Goal: Task Accomplishment & Management: Use online tool/utility

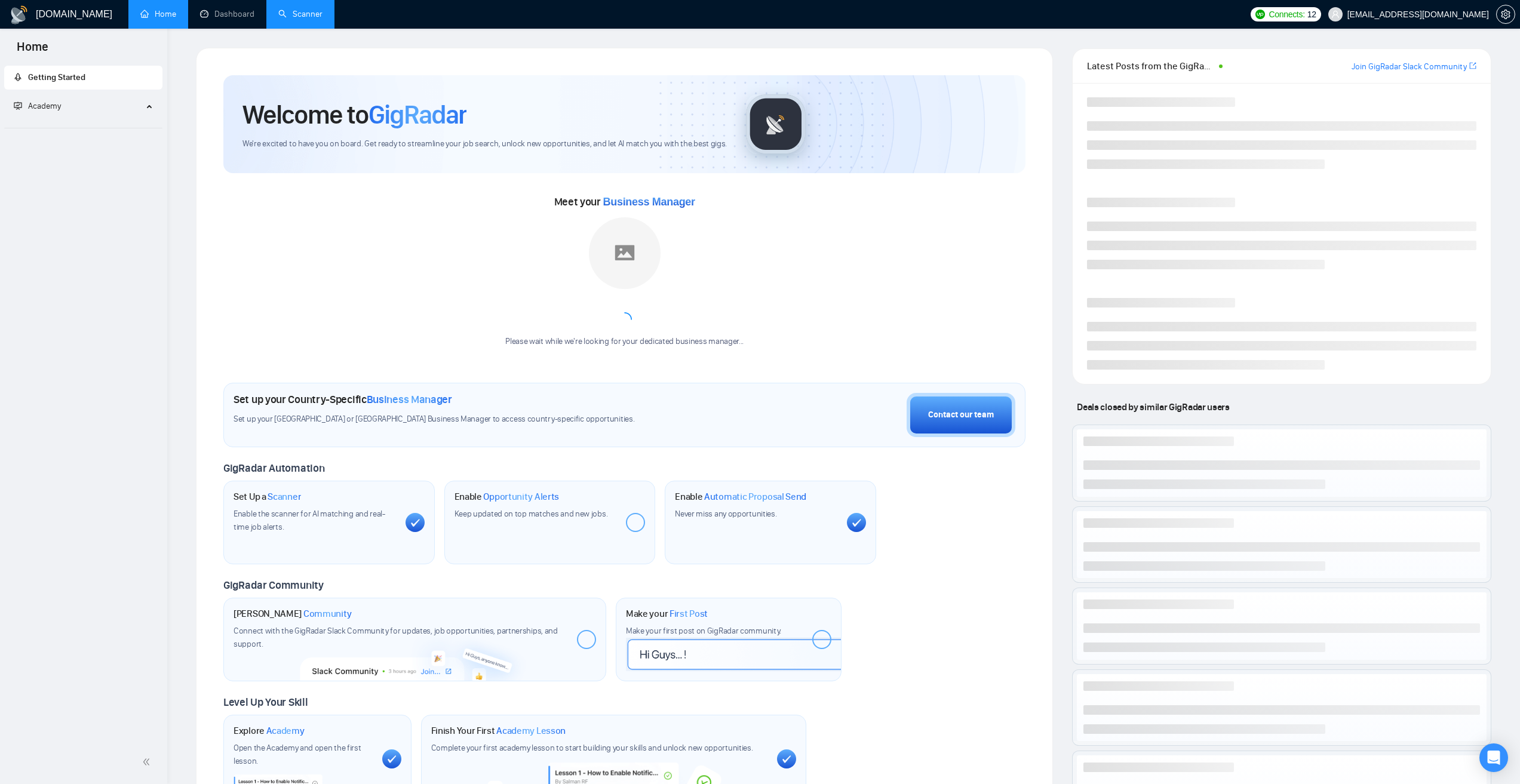
click at [298, 19] on link "Scanner" at bounding box center [301, 14] width 44 height 10
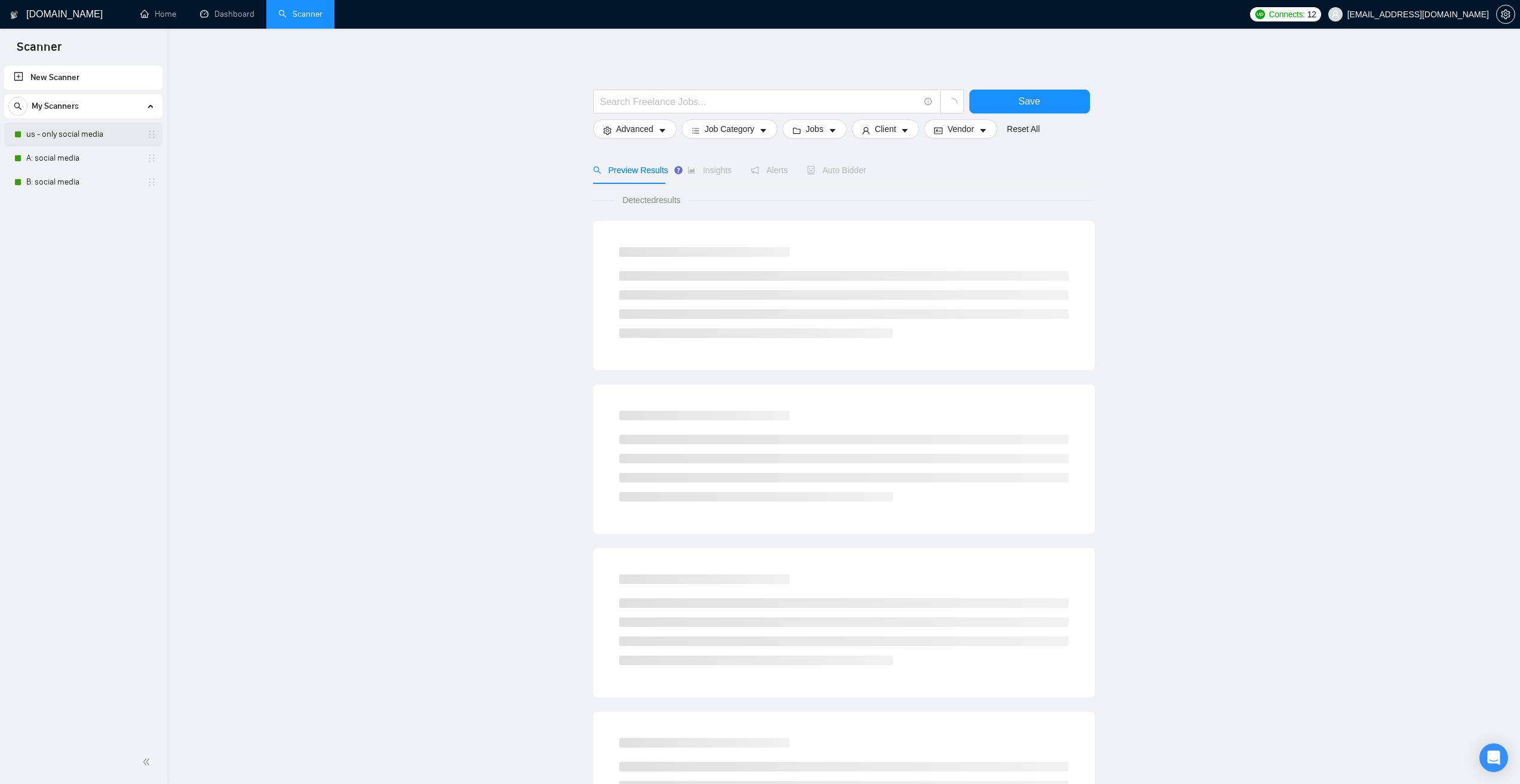
click at [101, 136] on link "us - only social media" at bounding box center [83, 134] width 113 height 24
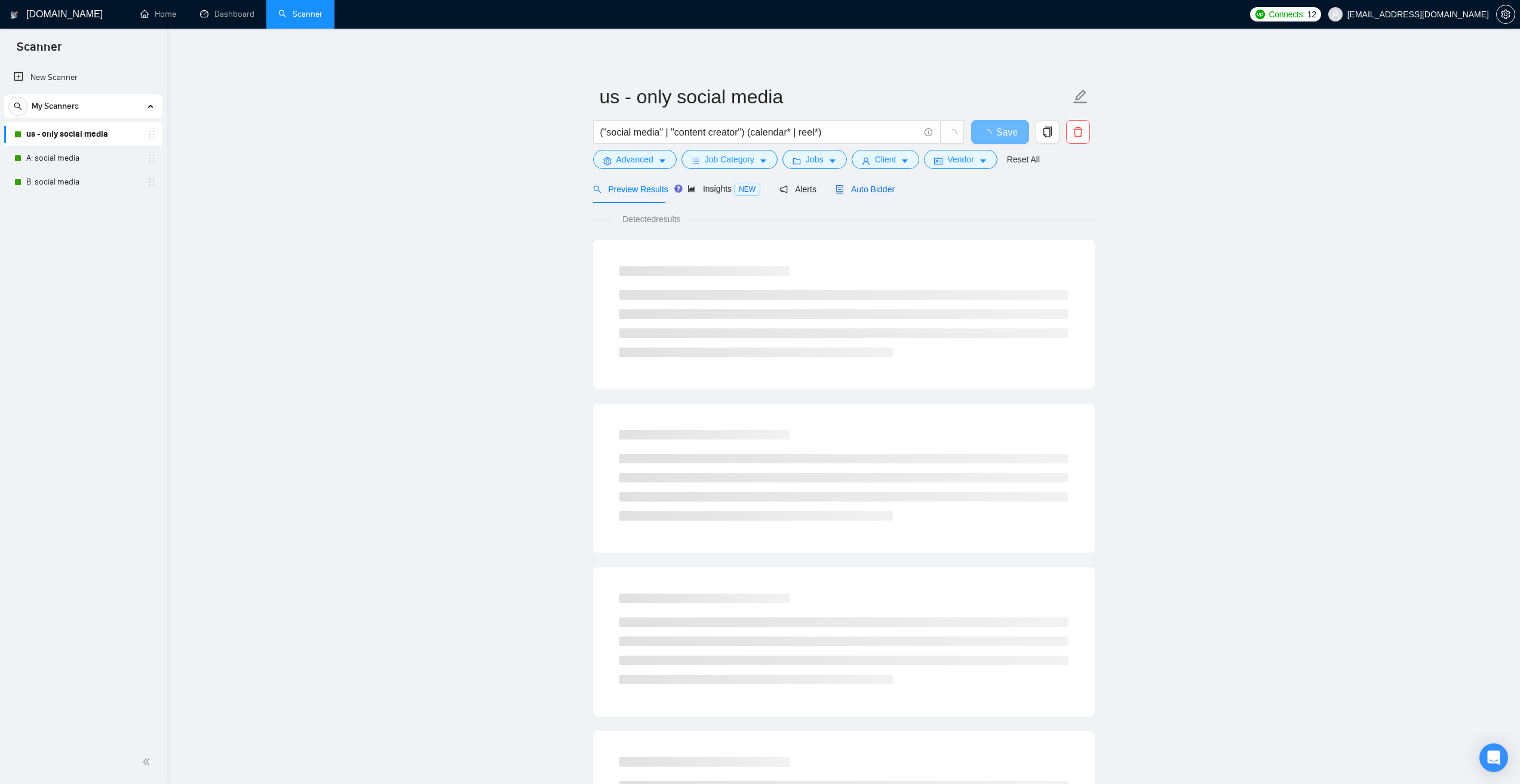
click at [856, 185] on span "Auto Bidder" at bounding box center [865, 190] width 59 height 10
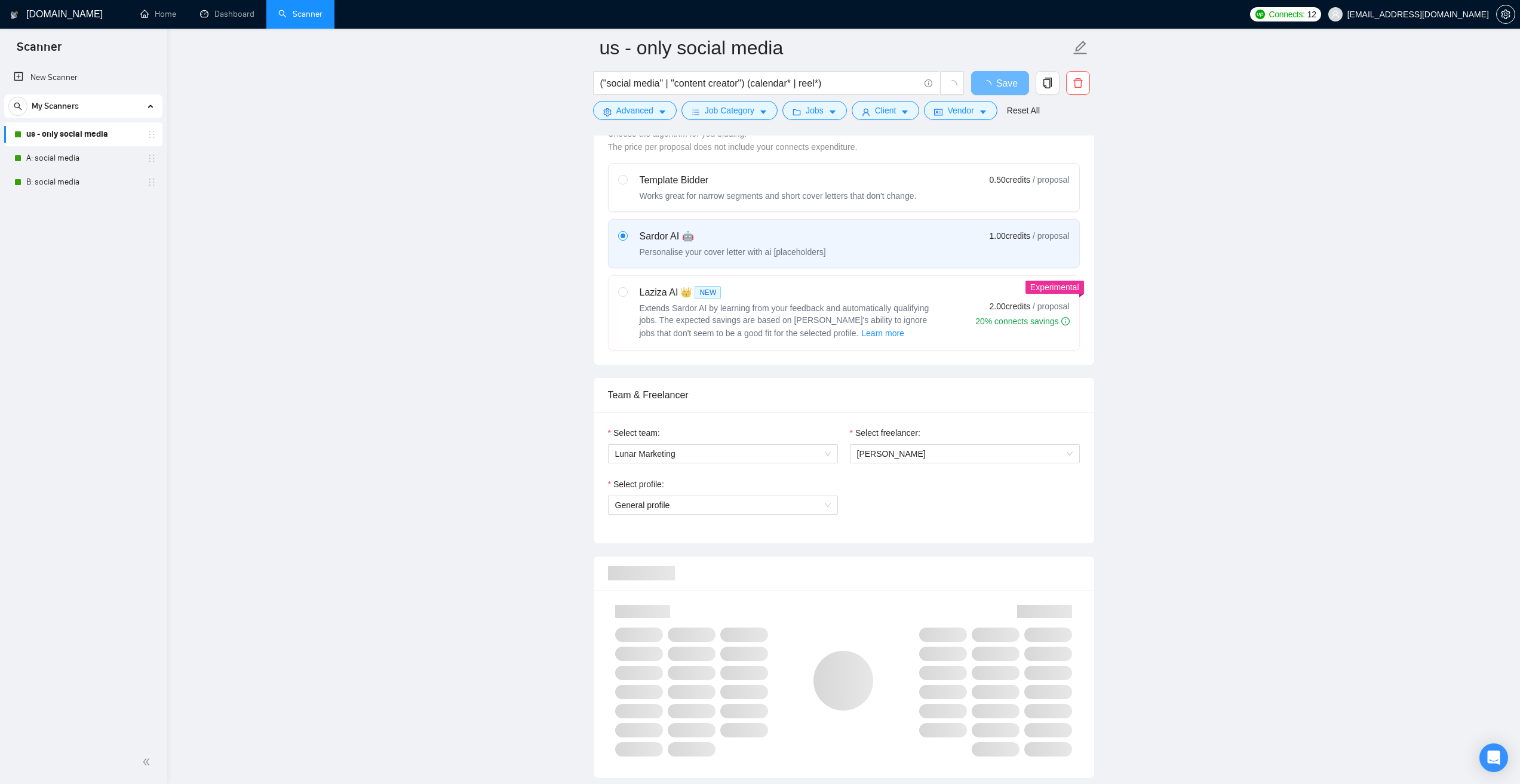
scroll to position [358, 0]
click at [680, 489] on div "Select profile:" at bounding box center [722, 485] width 230 height 18
click at [685, 502] on span "General profile" at bounding box center [722, 504] width 215 height 18
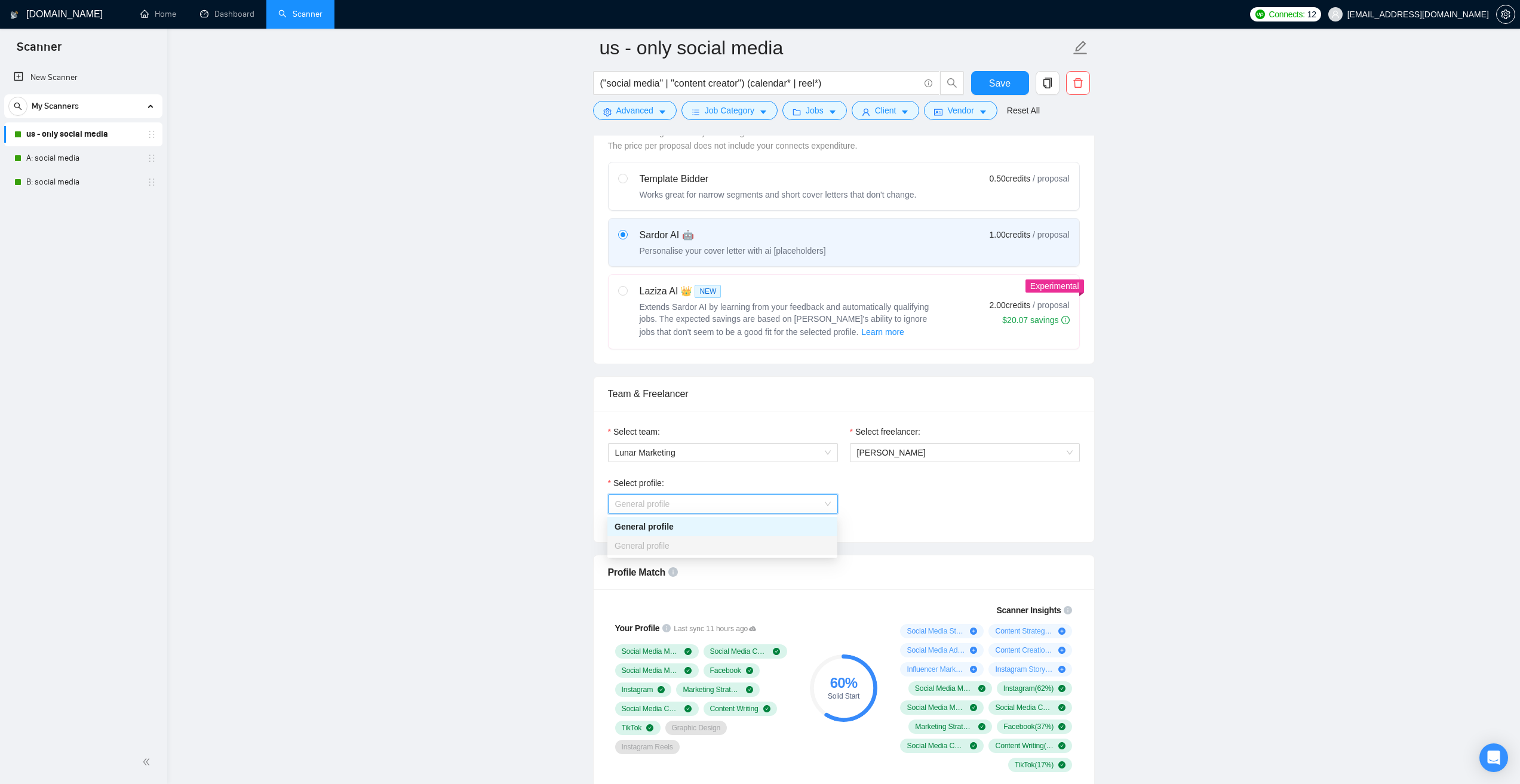
click at [665, 485] on div "Select profile:" at bounding box center [722, 485] width 230 height 18
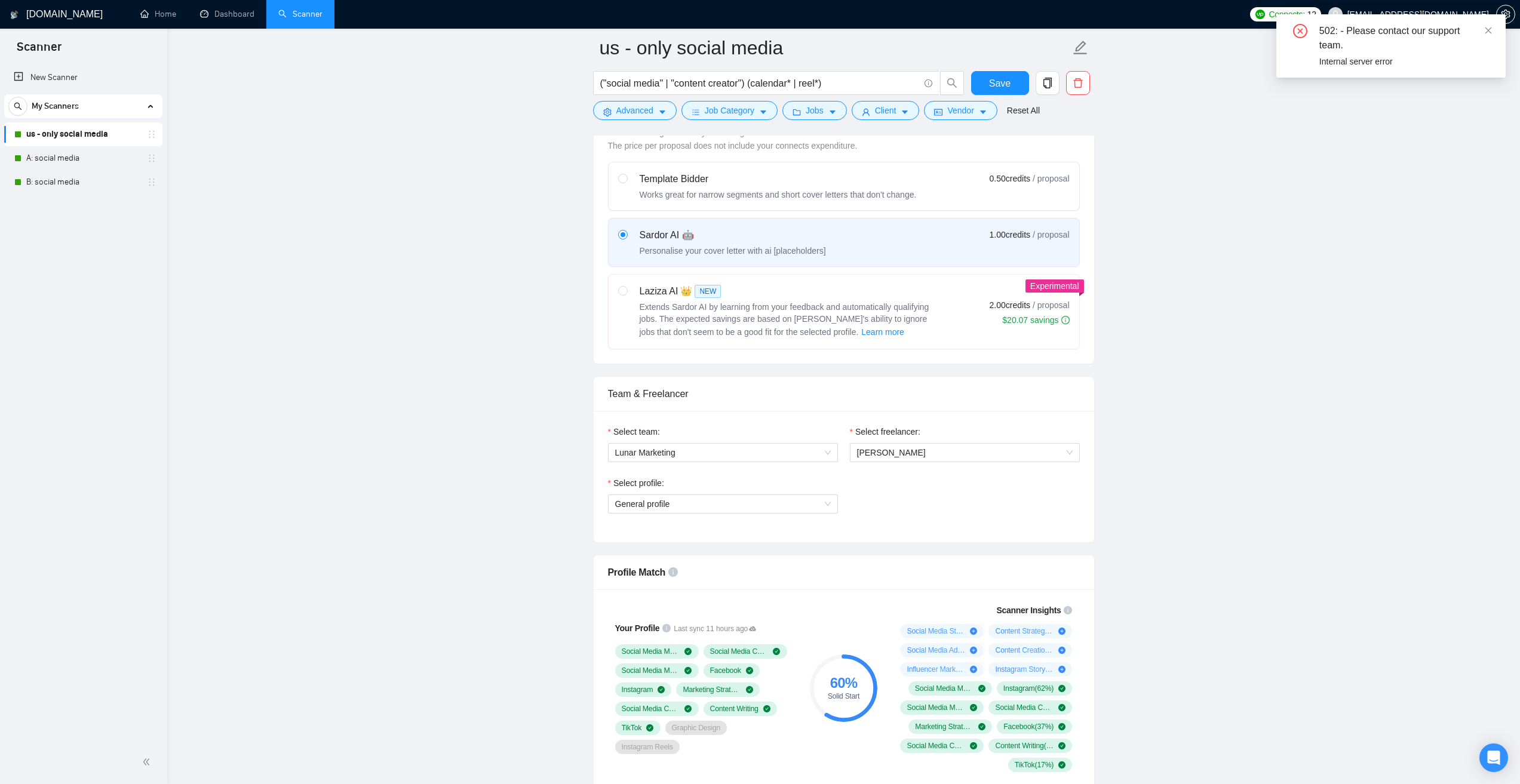
click at [670, 483] on div "Select profile:" at bounding box center [722, 485] width 230 height 18
